Goal: Check status: Check status

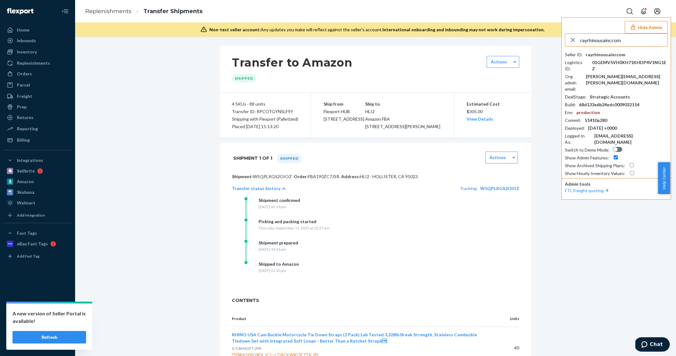
type input "rayrhinousainccom"
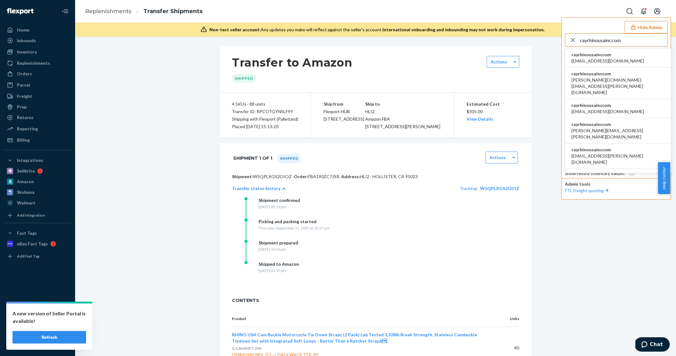
click at [590, 56] on span "rayrhinousainccom" at bounding box center [607, 55] width 73 height 6
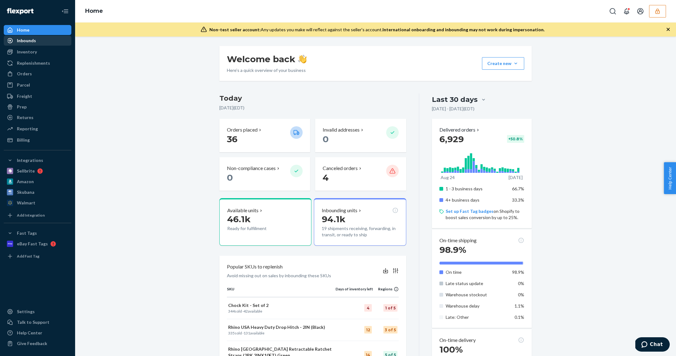
click at [40, 43] on div "Inbounds" at bounding box center [37, 40] width 66 height 9
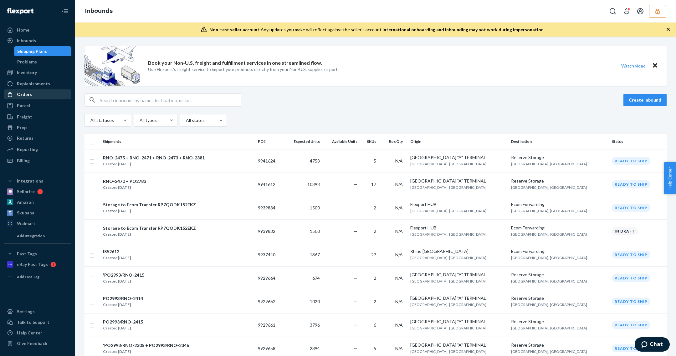
click at [44, 94] on div "Orders" at bounding box center [37, 94] width 66 height 9
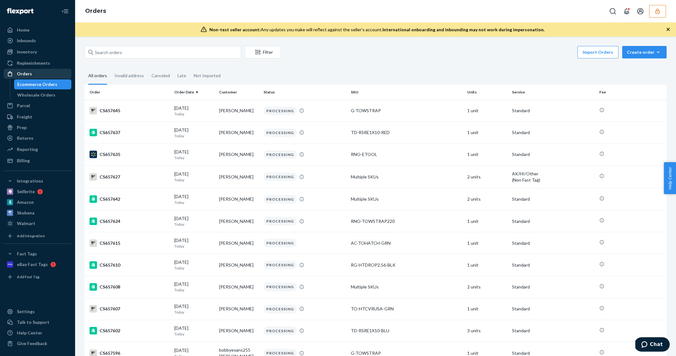
click at [44, 94] on div "Wholesale Orders" at bounding box center [36, 95] width 38 height 6
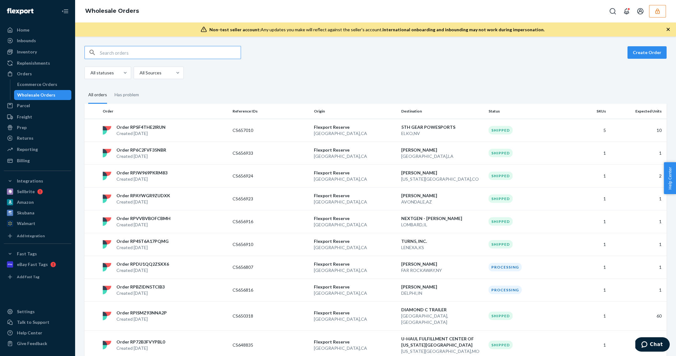
click at [116, 56] on input "text" at bounding box center [170, 52] width 141 height 13
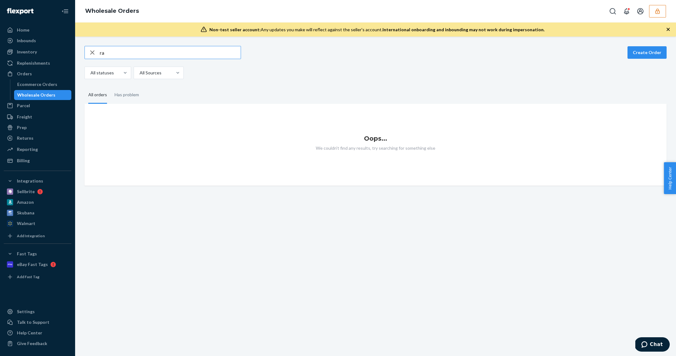
type input "r"
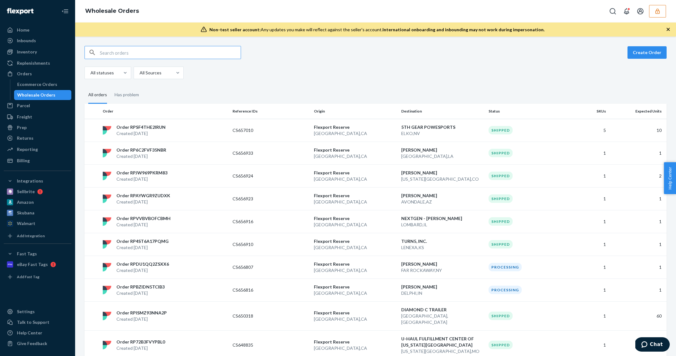
paste input "W55QZF2H17D2I"
type input "W55QZF2H17D2I"
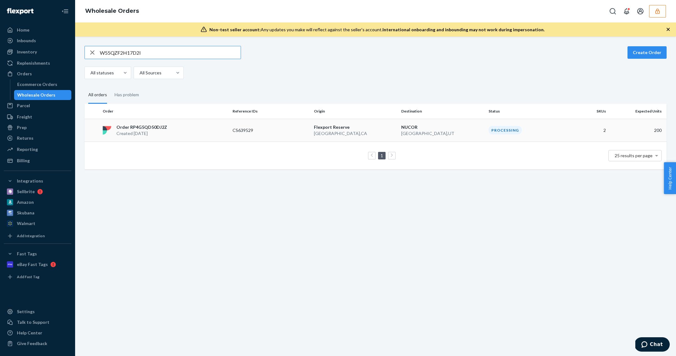
click at [155, 138] on td "Order RP4G5QD50DJ2Z Created Sep 16, 2025" at bounding box center [165, 130] width 130 height 23
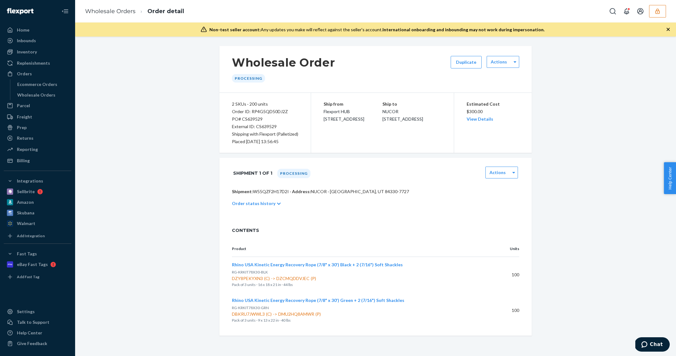
click at [261, 202] on p "Order status history" at bounding box center [253, 204] width 43 height 6
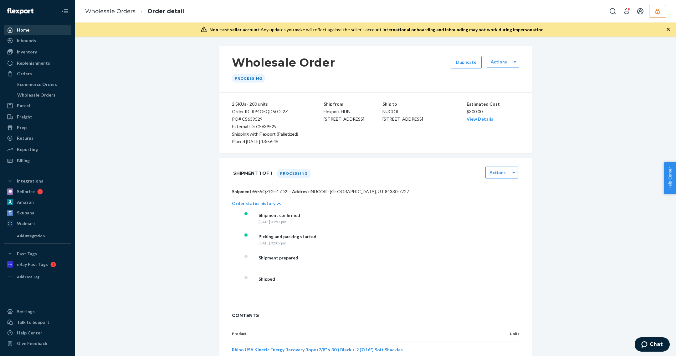
click at [37, 27] on div "Home" at bounding box center [37, 30] width 66 height 9
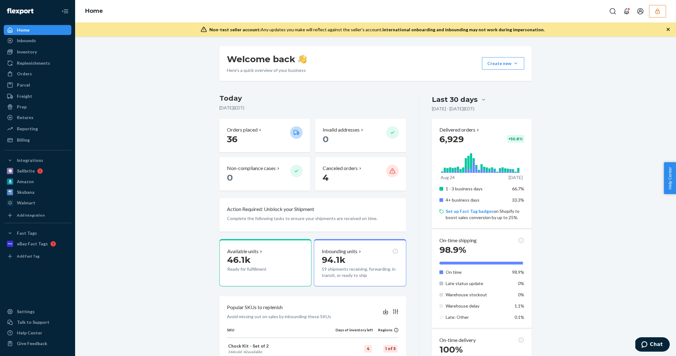
click at [662, 15] on button "button" at bounding box center [657, 11] width 17 height 13
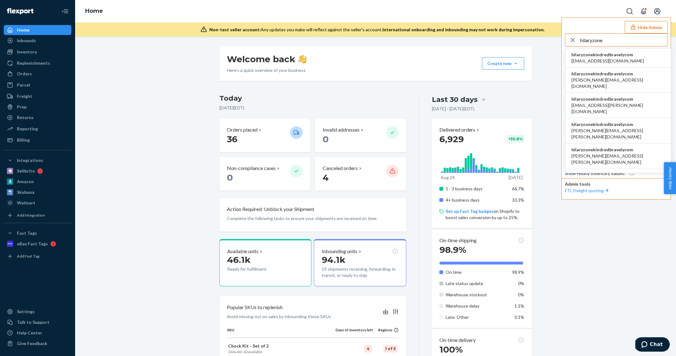
type input "hilaryzone"
click at [611, 54] on span "hilaryzonekindredbravelycom" at bounding box center [607, 55] width 73 height 6
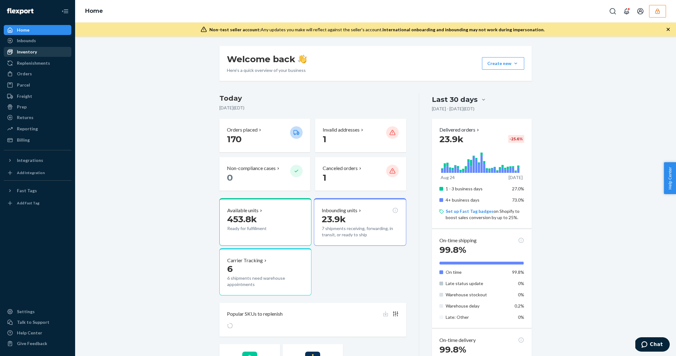
click at [41, 52] on div "Inventory" at bounding box center [37, 52] width 66 height 9
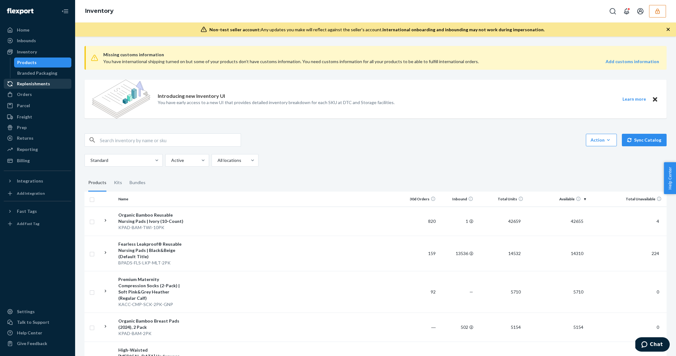
click at [38, 88] on link "Replenishments" at bounding box center [38, 84] width 68 height 10
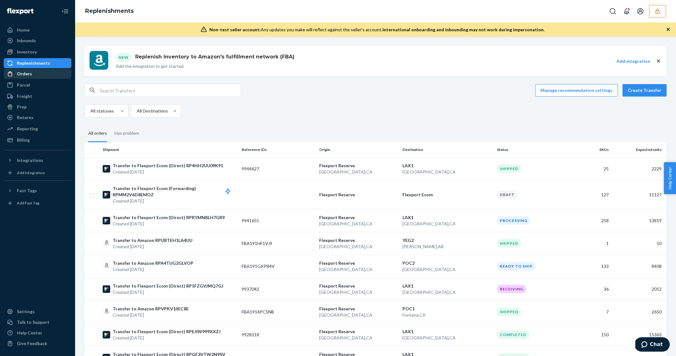
click at [48, 73] on div "Orders" at bounding box center [37, 73] width 66 height 9
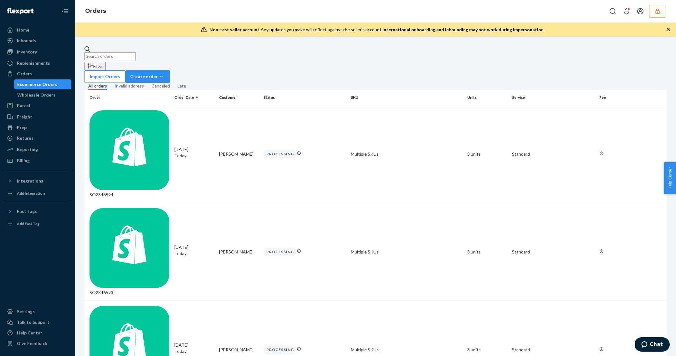
click at [131, 52] on input "text" at bounding box center [109, 56] width 51 height 8
paste input "SO2846037"
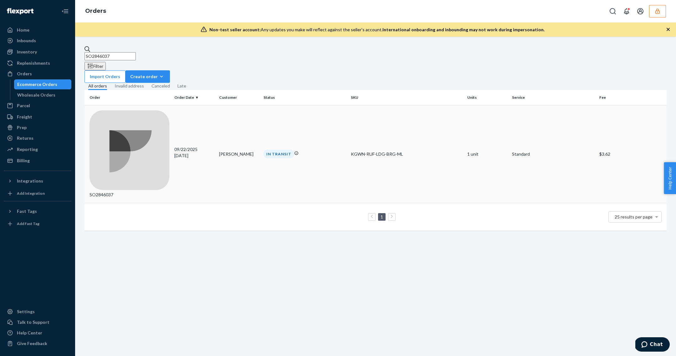
type input "SO2846037"
click at [212, 146] on div "09/22/2025 1 day ago" at bounding box center [194, 152] width 40 height 13
